Goal: Task Accomplishment & Management: Manage account settings

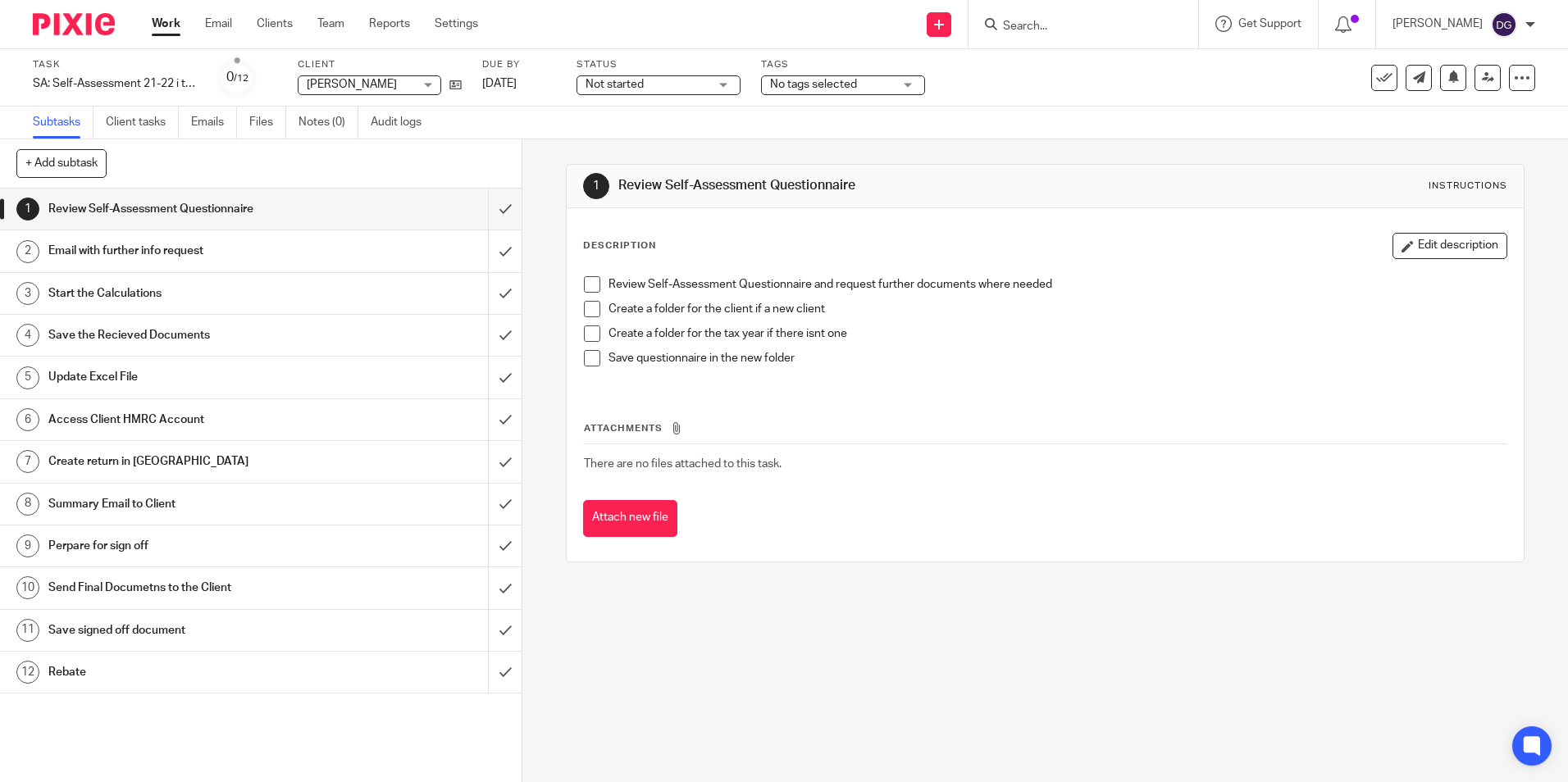
click at [1071, 10] on div at bounding box center [1083, 24] width 229 height 49
click at [1071, 32] on input "Search" at bounding box center [1075, 27] width 148 height 15
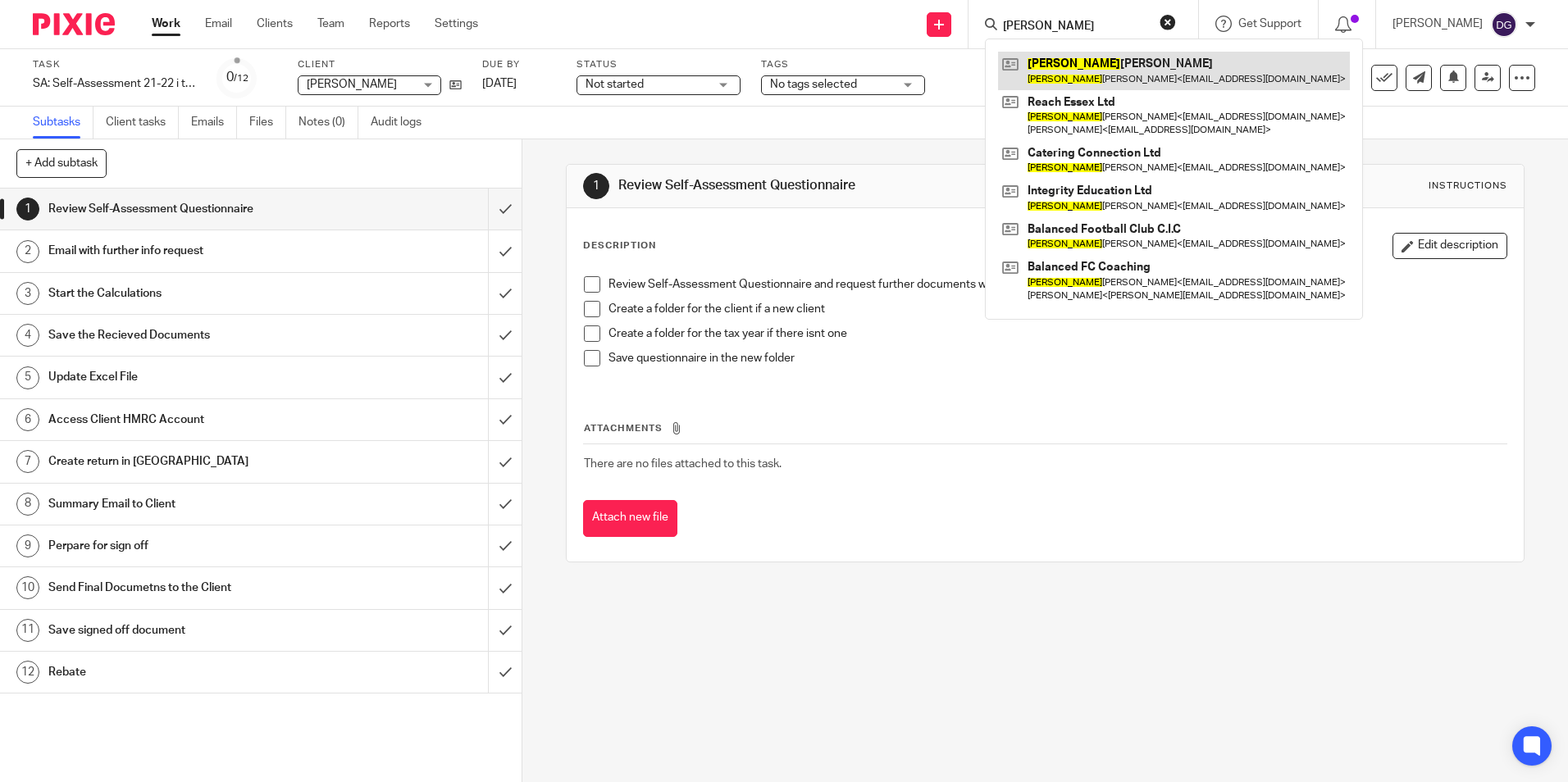
type input "kevin"
click at [1195, 82] on link at bounding box center [1173, 70] width 352 height 37
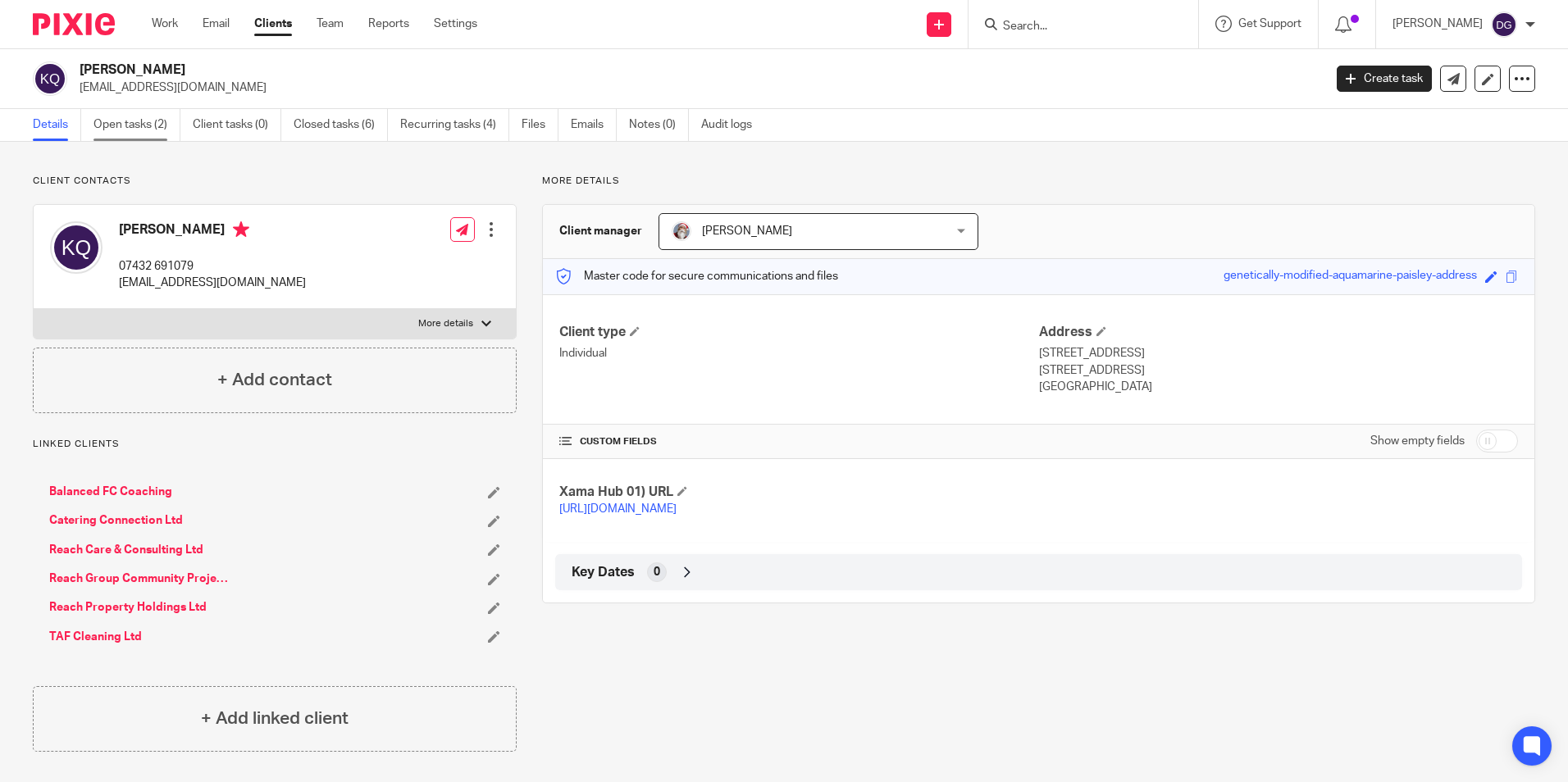
click at [112, 119] on link "Open tasks (2)" at bounding box center [137, 124] width 87 height 32
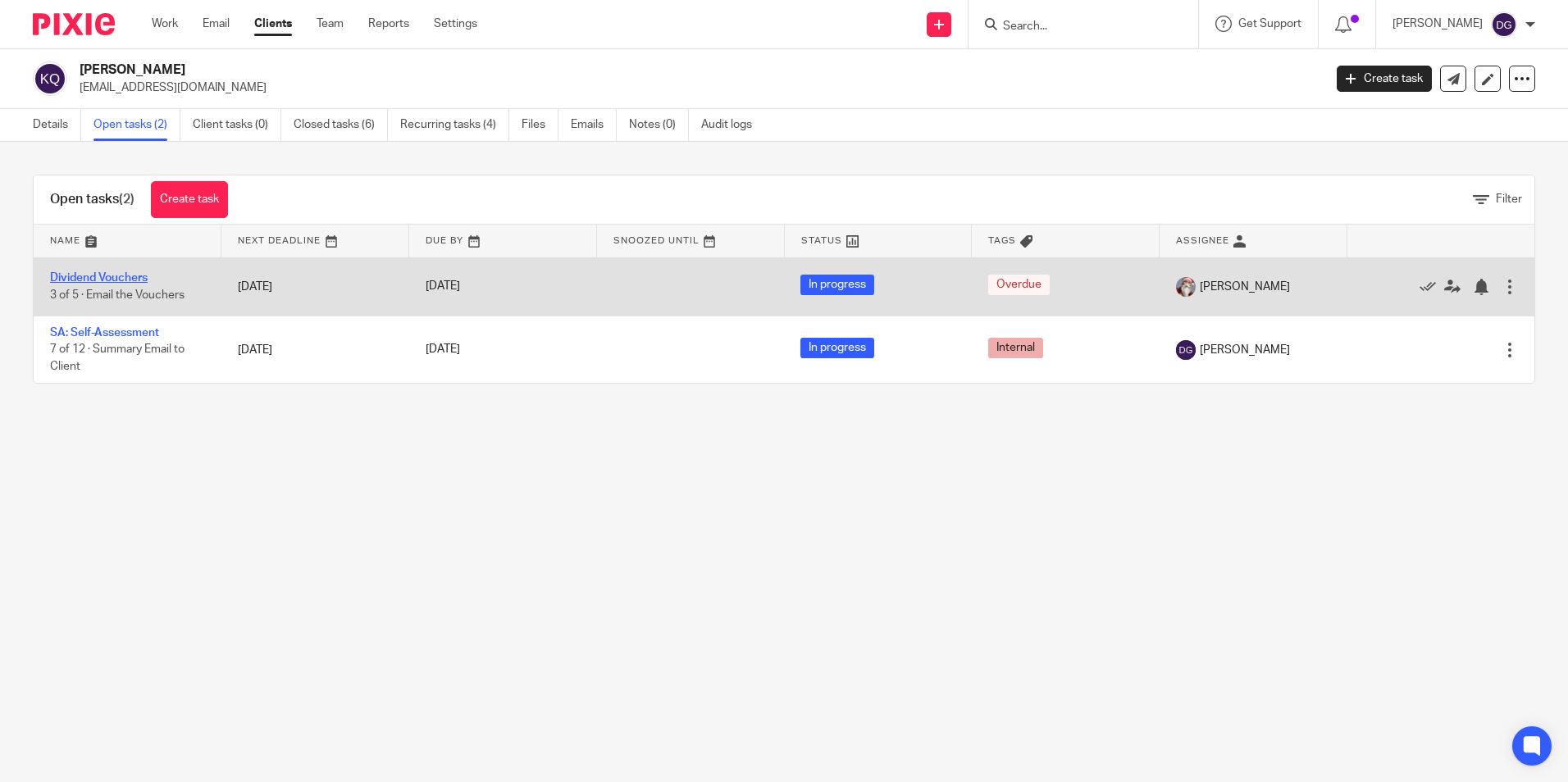
click at [104, 280] on link "Dividend Vouchers" at bounding box center [99, 277] width 97 height 11
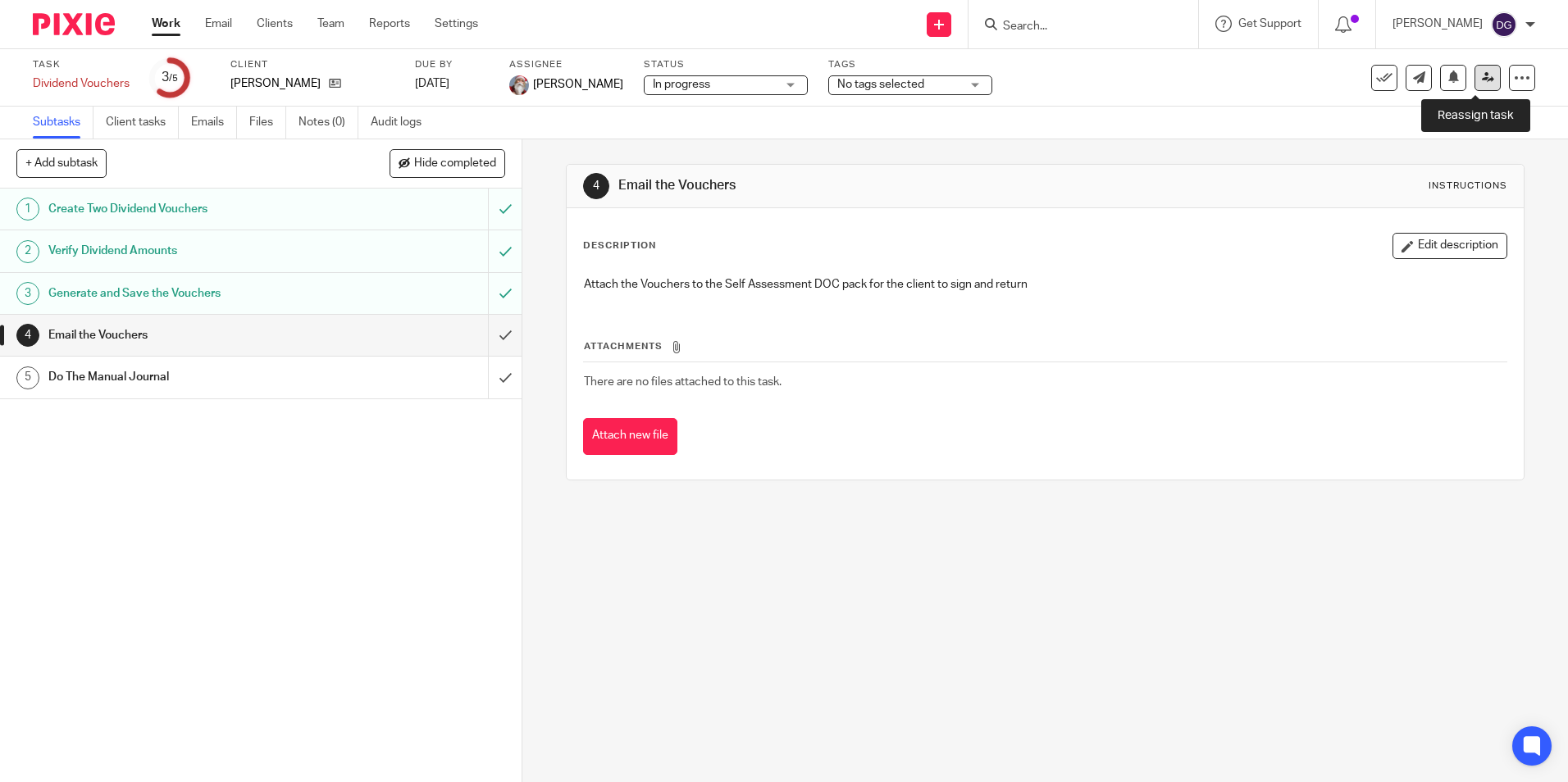
click at [1475, 89] on link at bounding box center [1487, 78] width 26 height 26
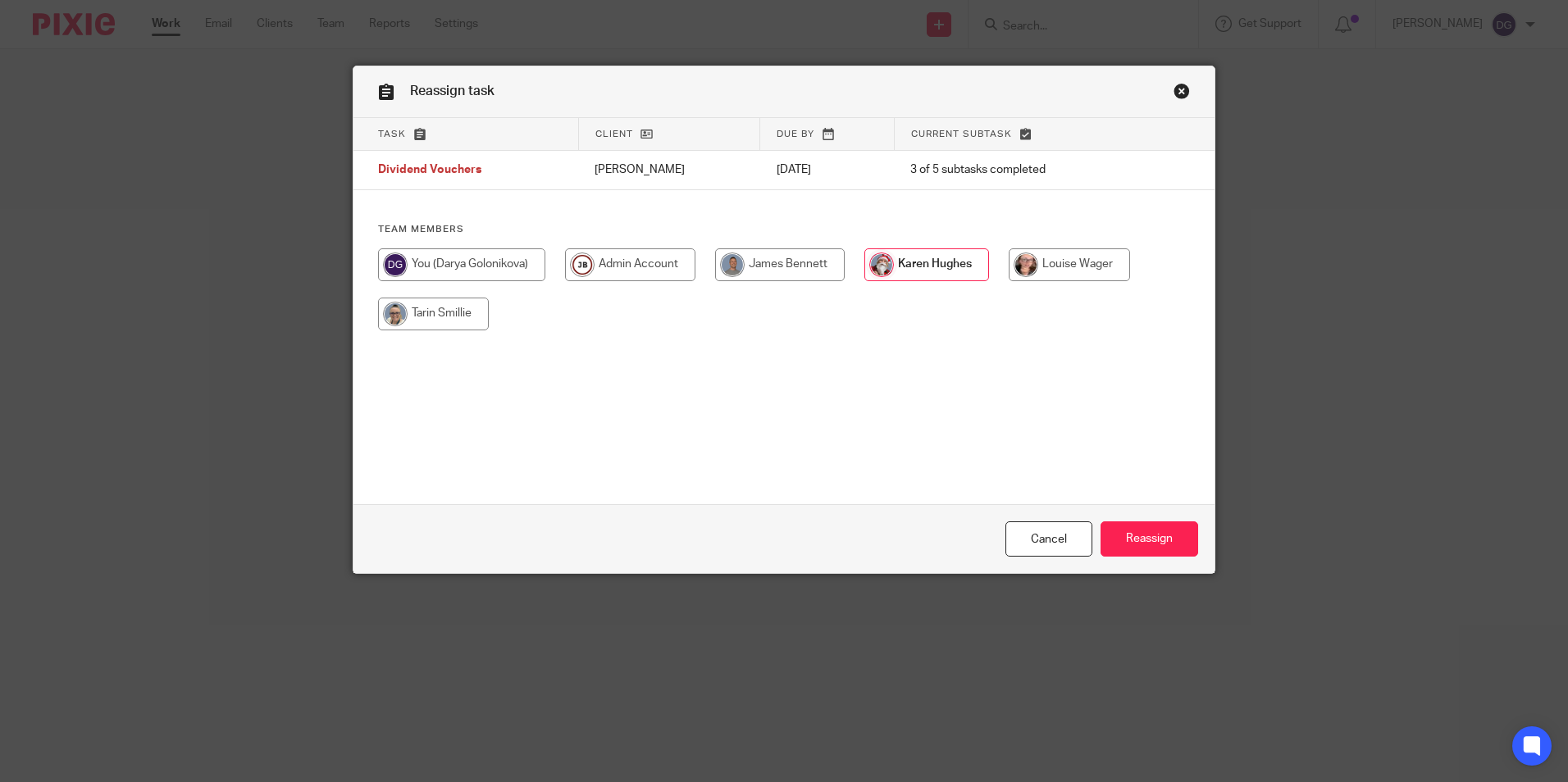
click at [444, 268] on input "radio" at bounding box center [462, 265] width 167 height 33
radio input "true"
click at [1153, 552] on input "Reassign" at bounding box center [1149, 539] width 97 height 36
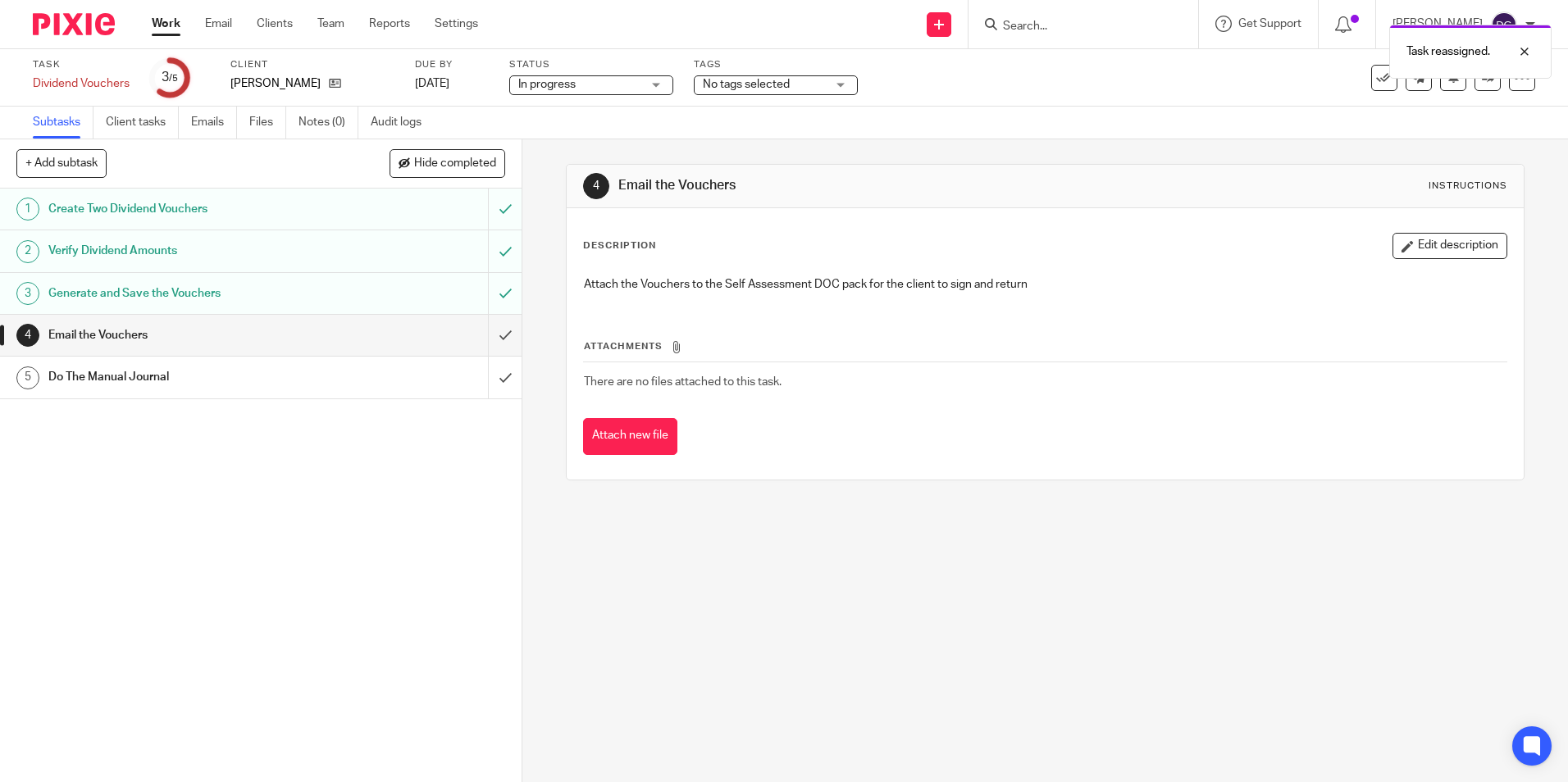
click at [1366, 78] on div "Task reassigned." at bounding box center [1167, 48] width 767 height 63
click at [1378, 80] on icon at bounding box center [1384, 77] width 17 height 17
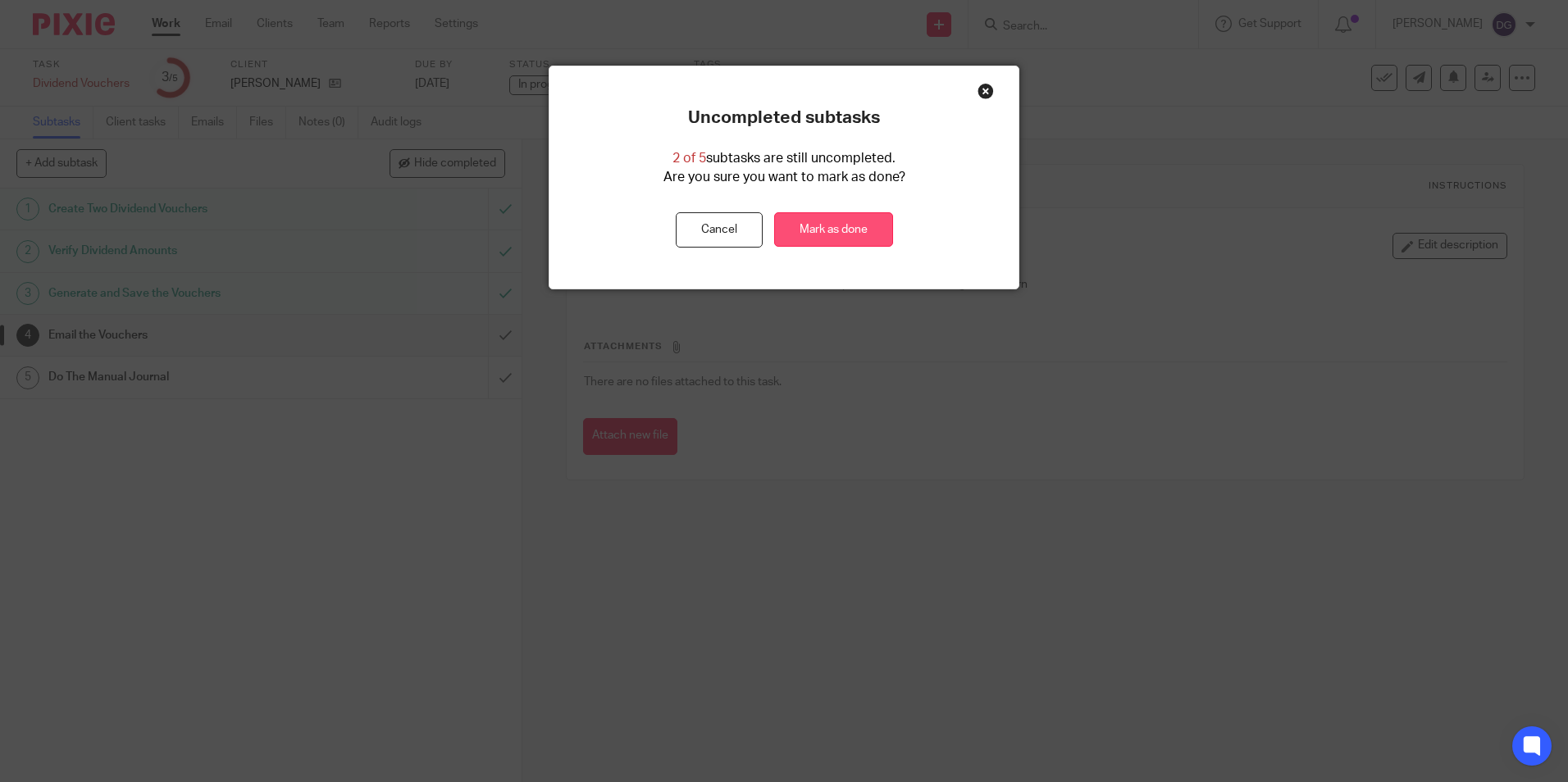
click at [821, 223] on link "Mark as done" at bounding box center [834, 229] width 119 height 36
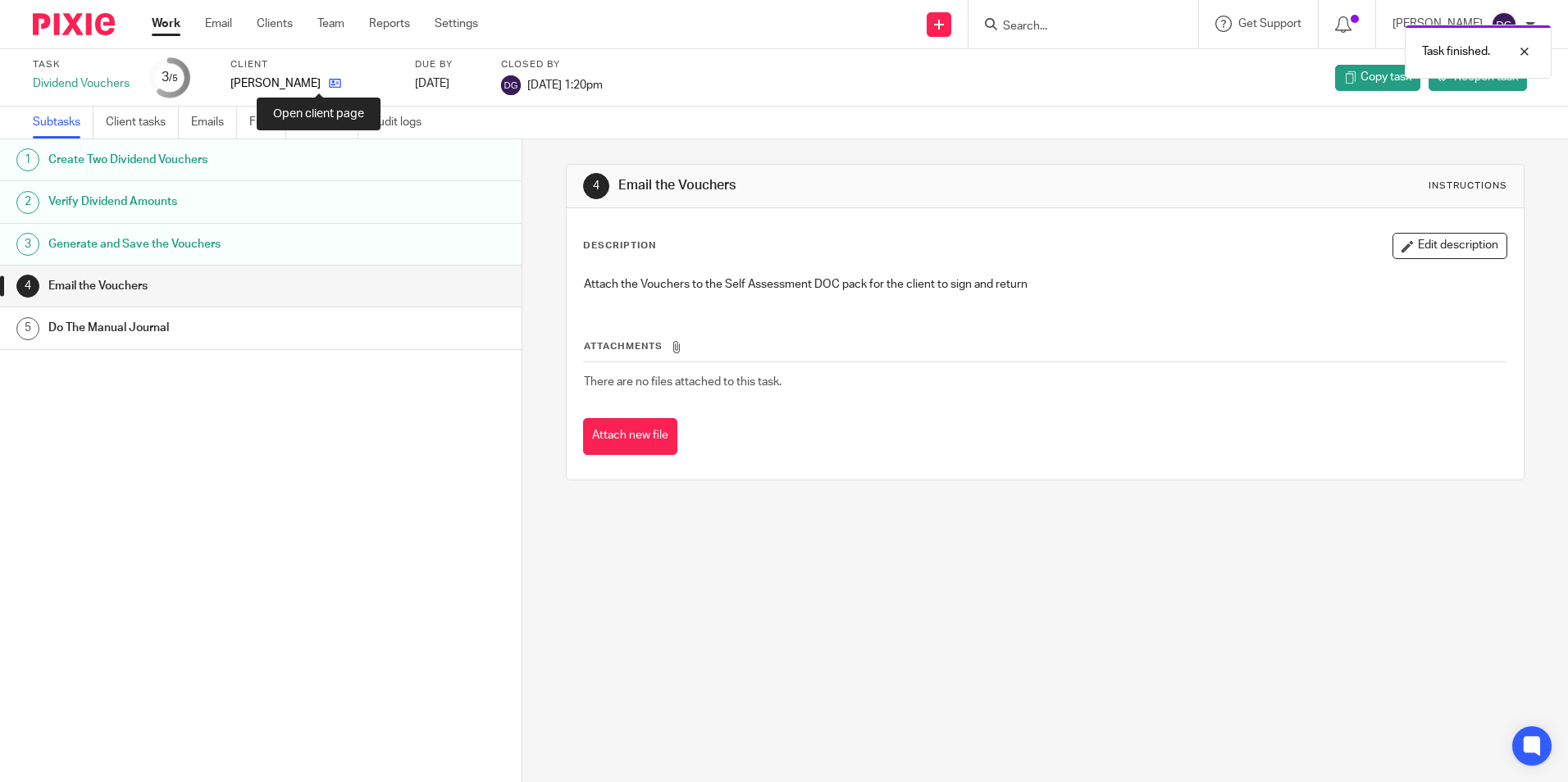
click at [329, 83] on icon at bounding box center [335, 83] width 12 height 12
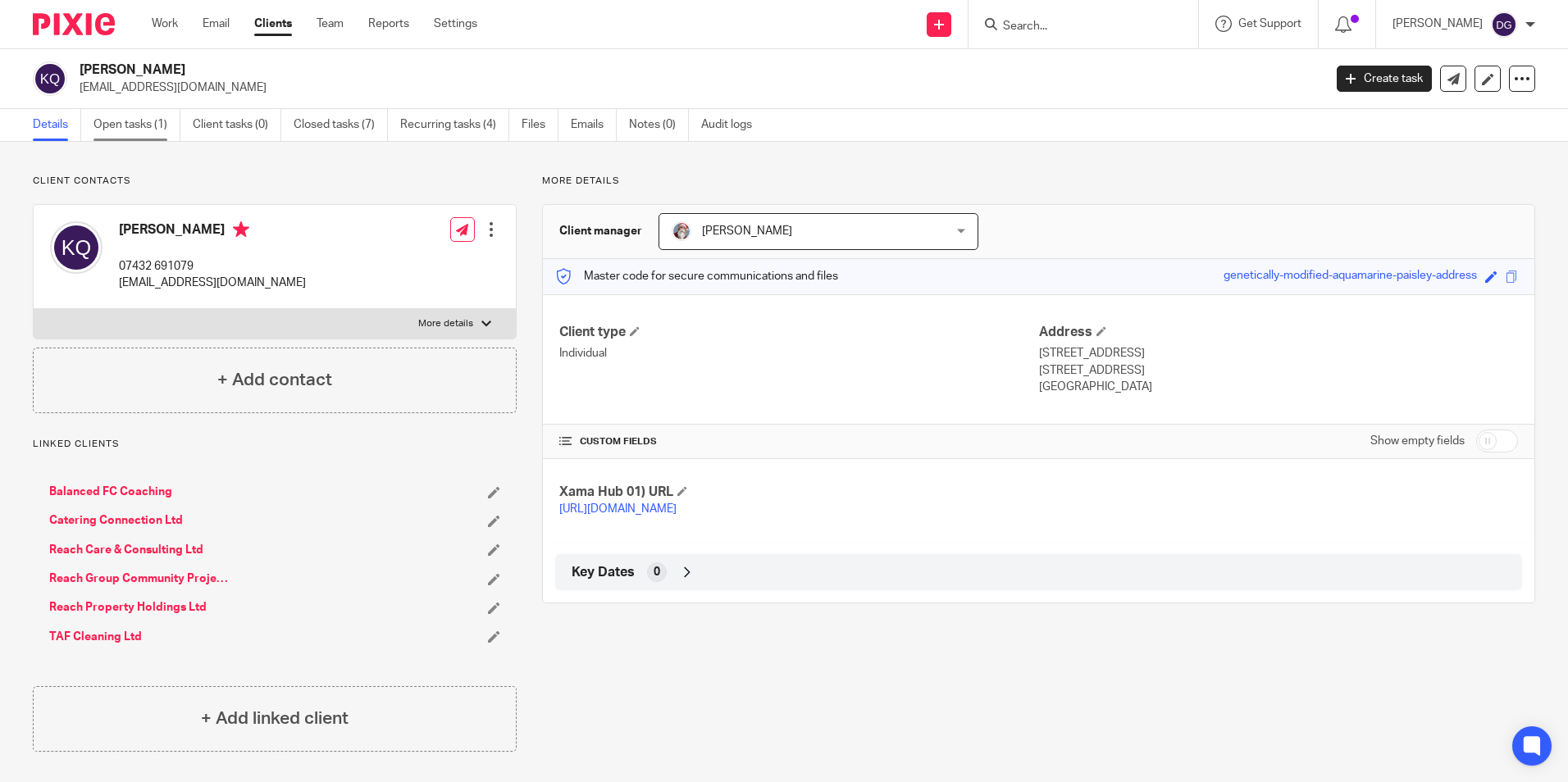
click at [138, 118] on link "Open tasks (1)" at bounding box center [137, 124] width 87 height 32
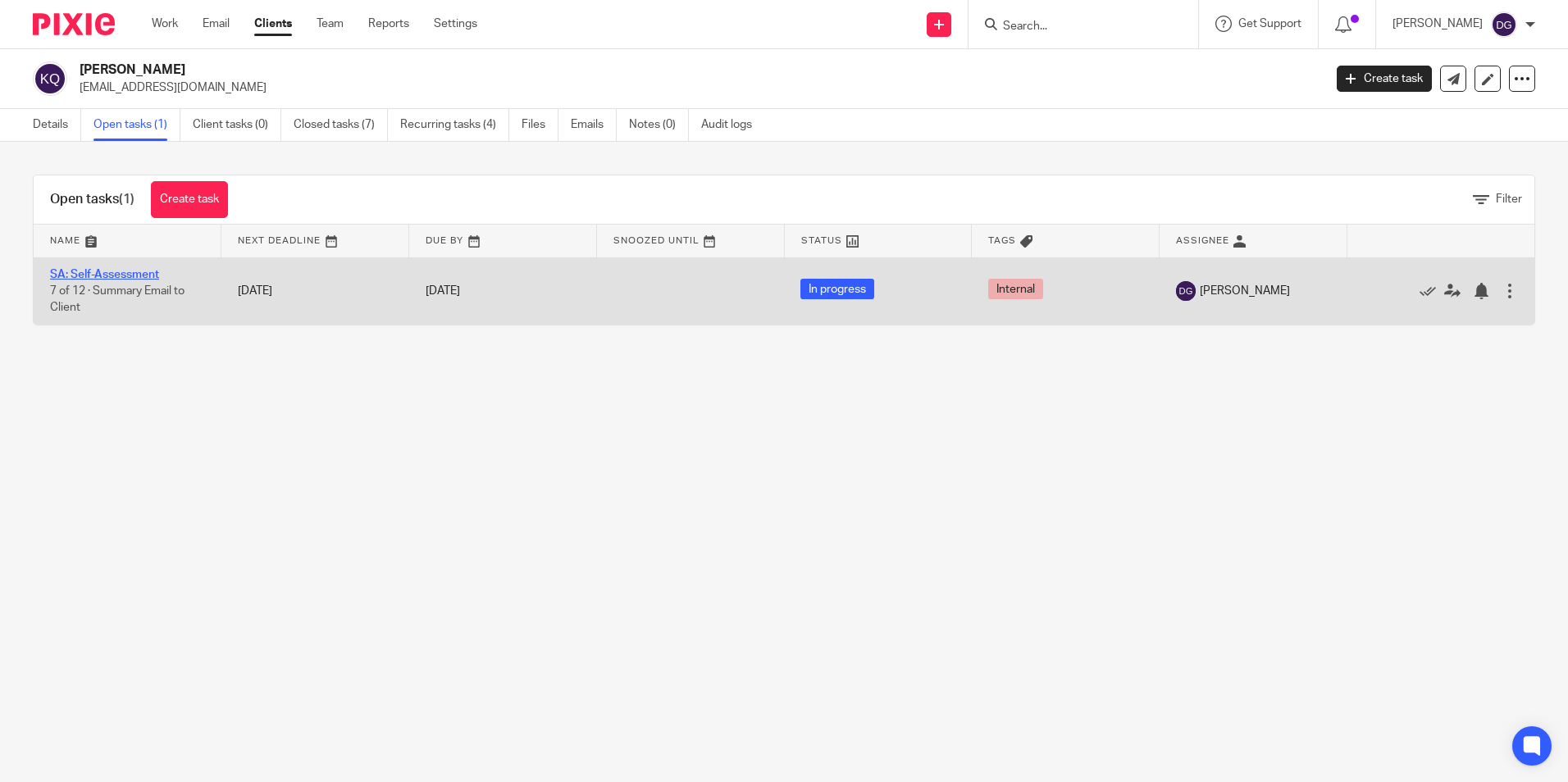
click at [143, 277] on link "SA: Self-Assessment" at bounding box center [104, 274] width 109 height 11
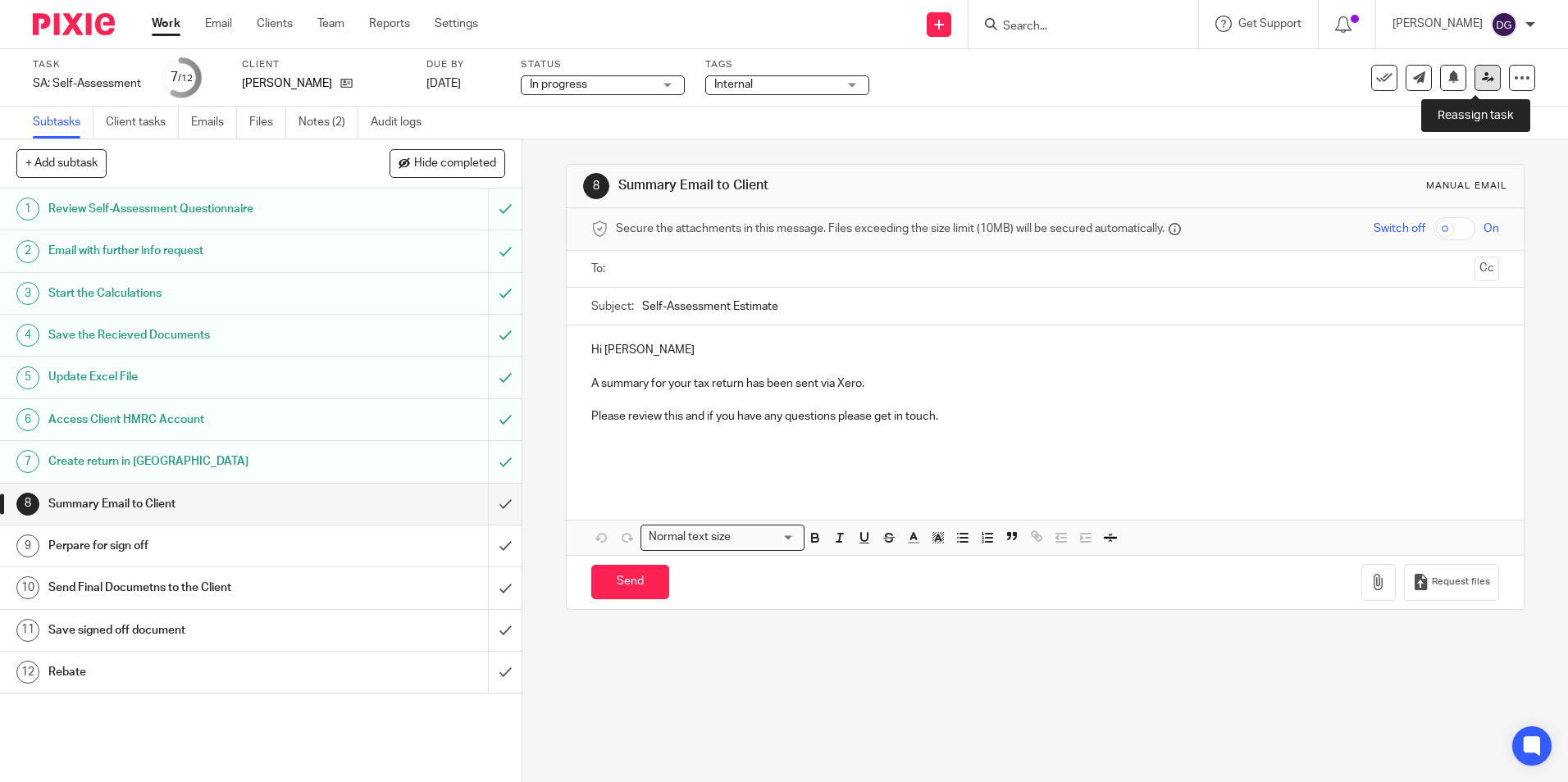
click at [1484, 73] on link at bounding box center [1487, 78] width 26 height 26
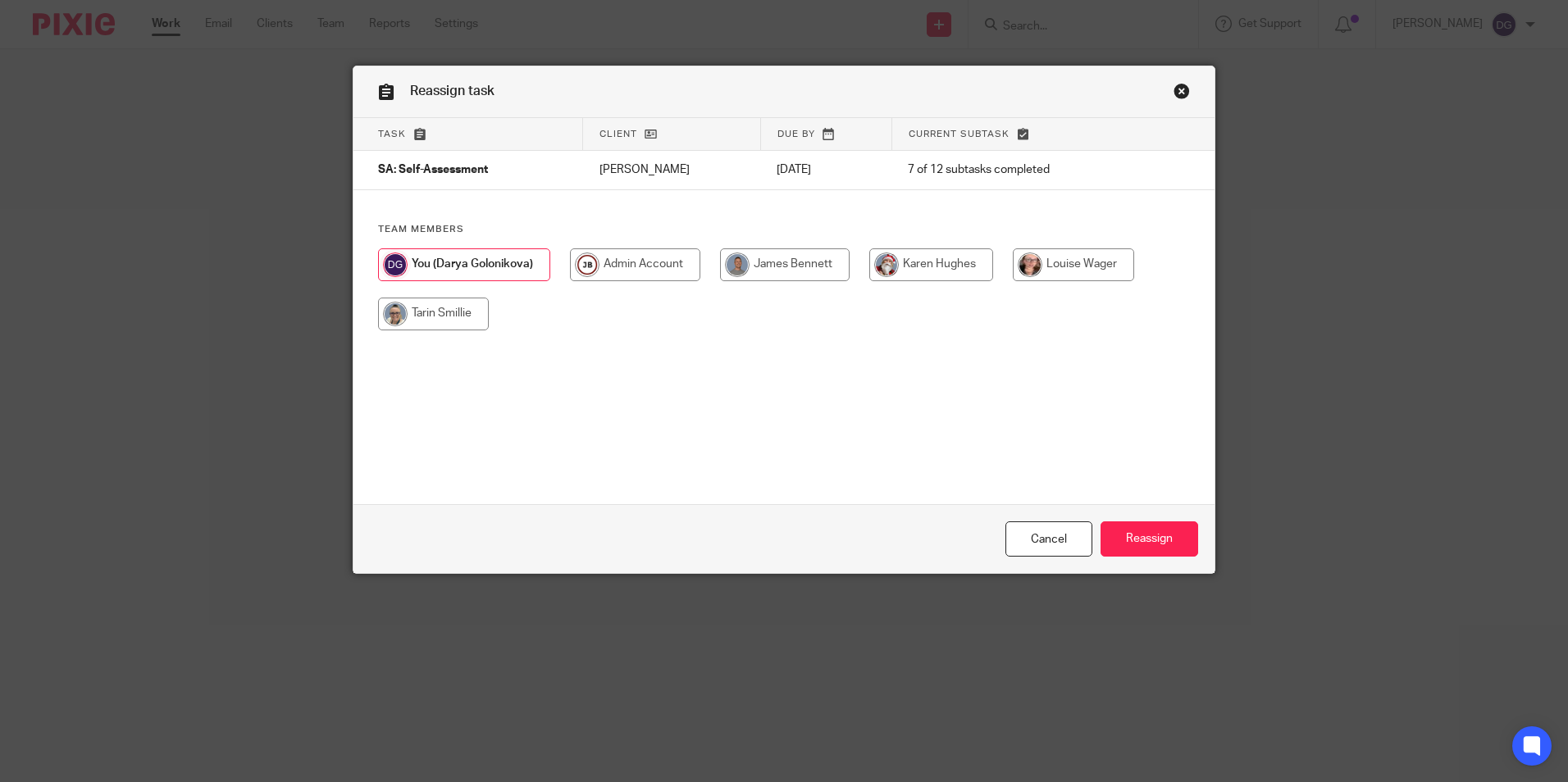
click at [780, 268] on input "radio" at bounding box center [784, 265] width 130 height 33
radio input "true"
click at [1133, 537] on input "Reassign" at bounding box center [1149, 539] width 97 height 36
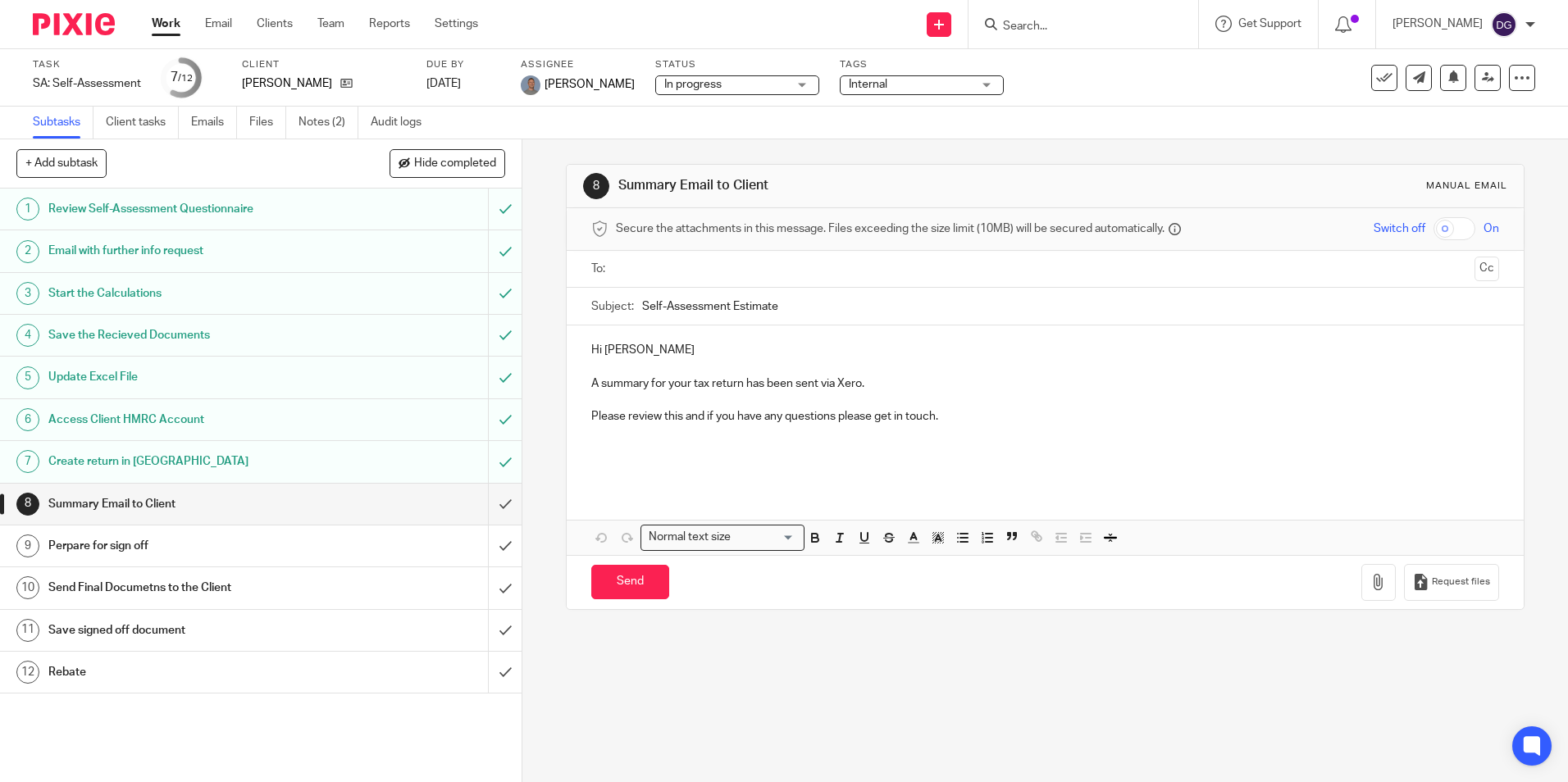
click at [63, 36] on div at bounding box center [68, 24] width 136 height 49
click at [87, 22] on img at bounding box center [74, 23] width 82 height 22
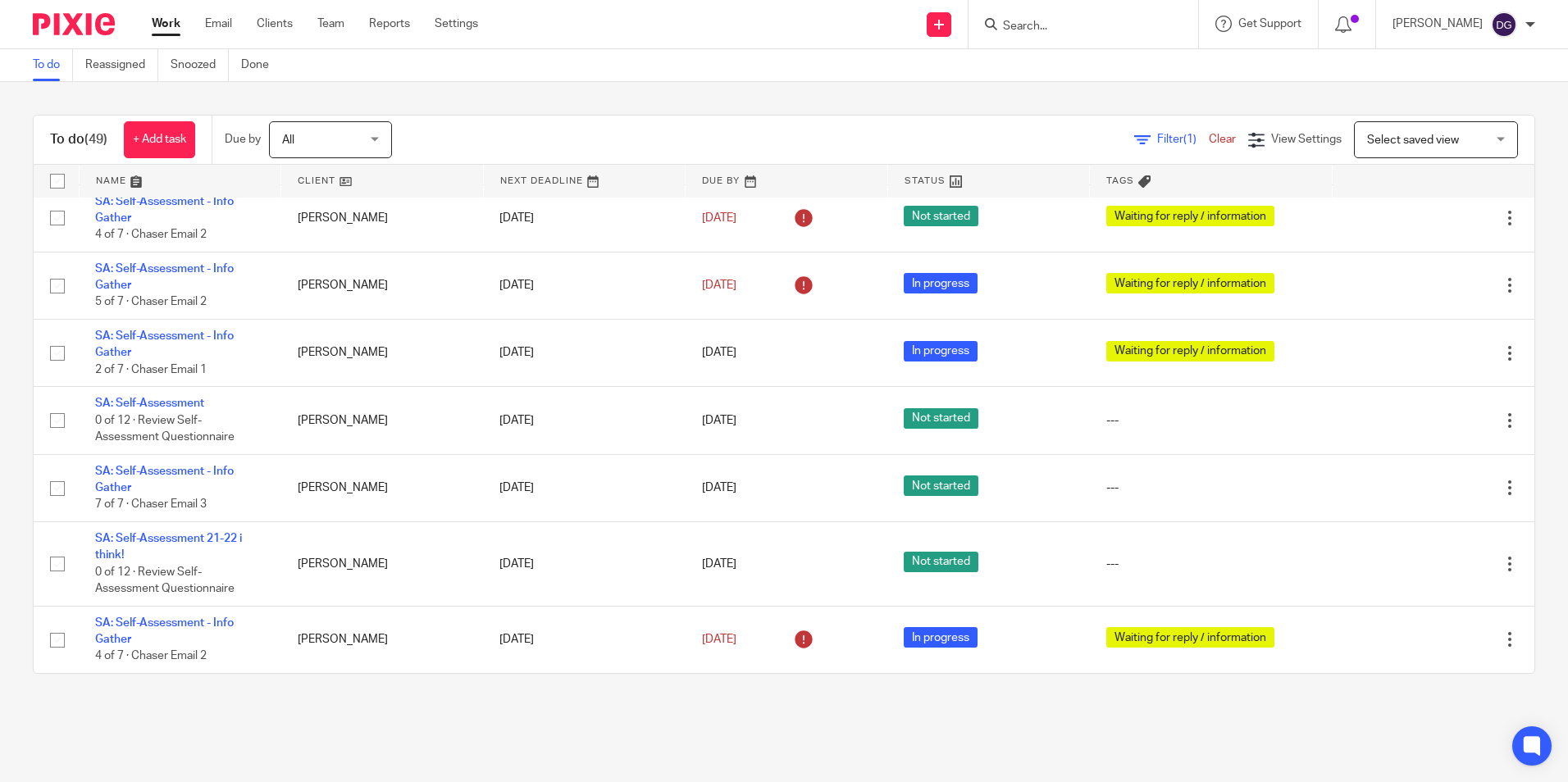
scroll to position [2860, 0]
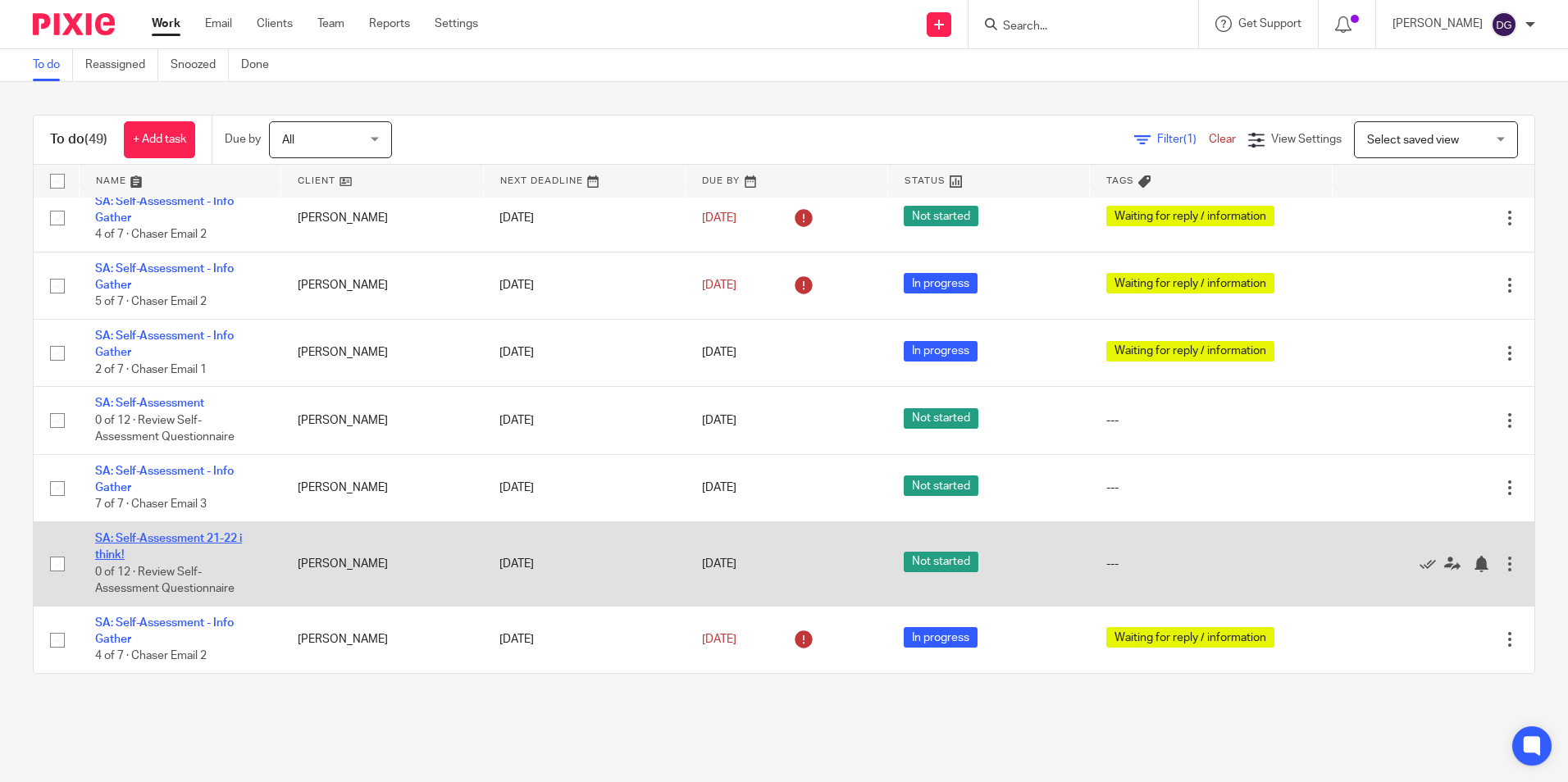
click at [203, 534] on link "SA: Self-Assessment 21-22 i think!" at bounding box center [168, 547] width 147 height 28
